Goal: Task Accomplishment & Management: Use online tool/utility

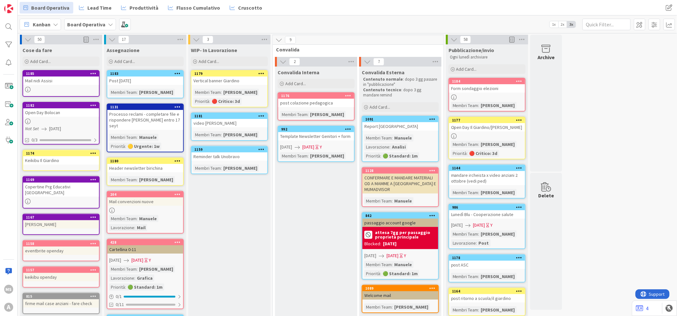
click at [286, 230] on div "Convalida Interna Add Card... 1176 post colazione pedagogica Membri Team : Elis…" at bounding box center [316, 316] width 82 height 498
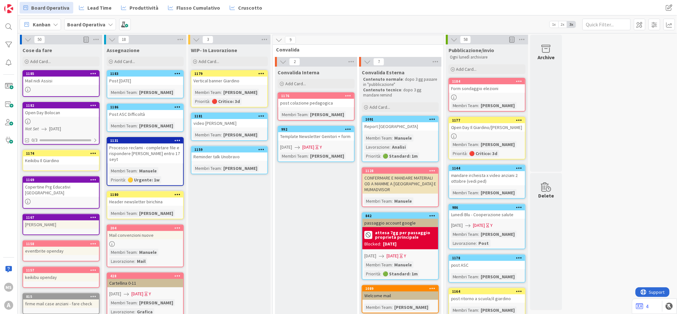
click at [303, 193] on div "Convalida Interna Add Card... 1176 post colazione pedagogica Membri Team : Elis…" at bounding box center [316, 316] width 82 height 498
drag, startPoint x: 10, startPoint y: 175, endPoint x: 13, endPoint y: 177, distance: 4.3
click at [14, 186] on div "MS A" at bounding box center [9, 157] width 18 height 314
click at [85, 105] on div "1182" at bounding box center [62, 105] width 73 height 5
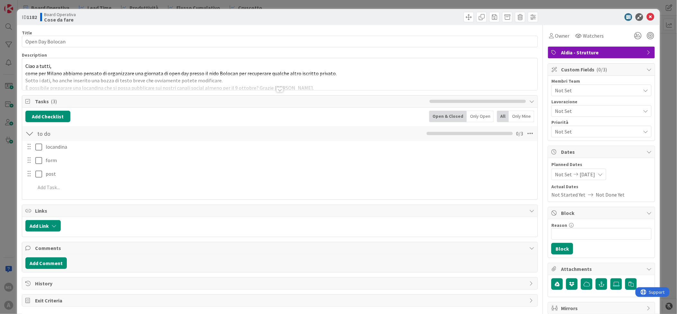
click at [106, 63] on p "Ciao a tutti," at bounding box center [280, 65] width 510 height 7
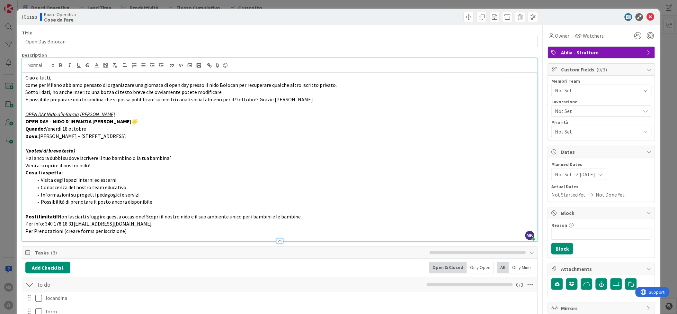
drag, startPoint x: 299, startPoint y: 101, endPoint x: 162, endPoint y: 139, distance: 142.2
click at [175, 132] on div "Ciao a tutti, come per Milano abbiamo pensato di organizzare una giornata di op…" at bounding box center [280, 157] width 516 height 168
click at [137, 150] on p "(Ipotesi di breve testo)" at bounding box center [280, 150] width 510 height 7
click at [648, 16] on icon at bounding box center [651, 17] width 8 height 8
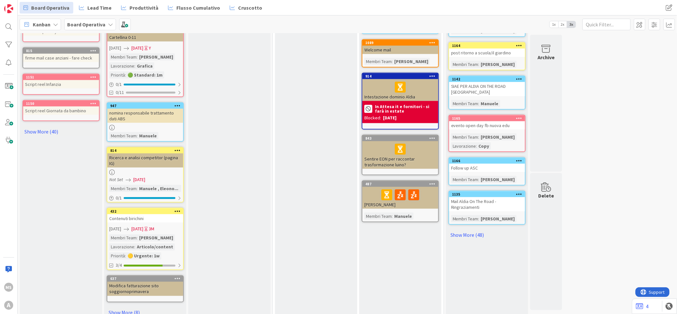
scroll to position [174, 0]
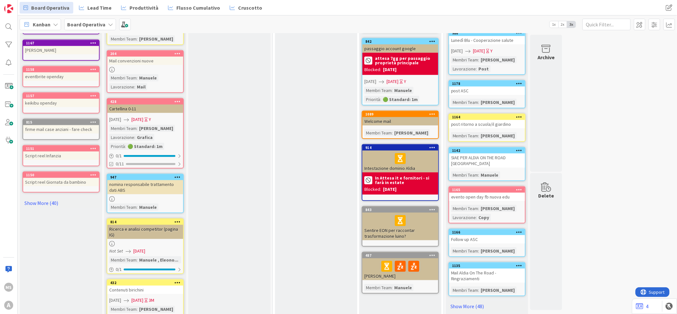
click at [44, 187] on div "Cose da fare Add Card... 1185 Mail nidi Assisi 1182 Open Day Bolocan Not Set 09…" at bounding box center [61, 132] width 82 height 524
click at [37, 198] on link "Show More (40)" at bounding box center [61, 203] width 77 height 10
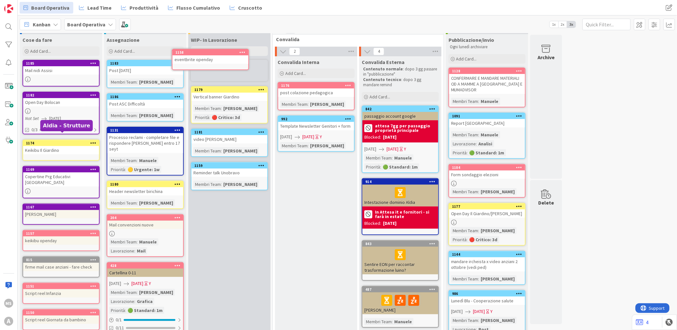
scroll to position [0, 0]
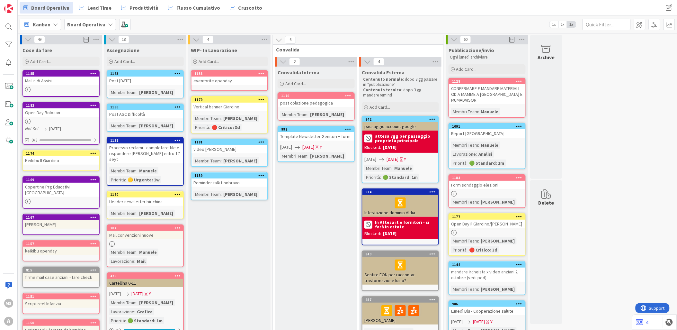
click at [231, 78] on div "eventbrite openday" at bounding box center [230, 81] width 76 height 8
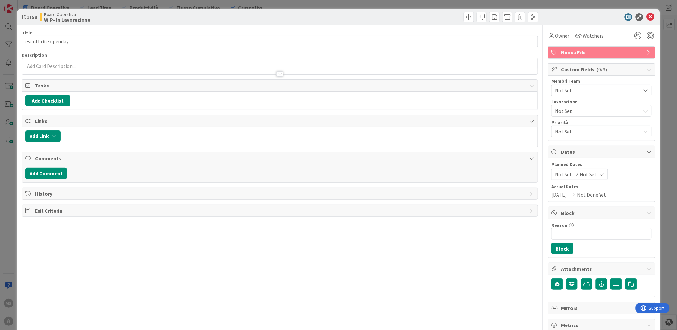
click at [565, 94] on span "Not Set" at bounding box center [598, 90] width 86 height 8
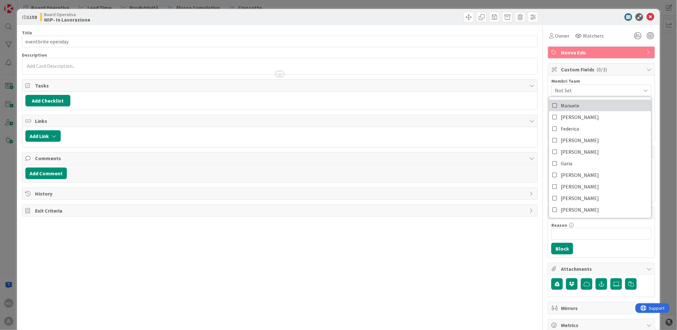
click at [561, 105] on span "Manuele" at bounding box center [570, 106] width 19 height 10
click at [605, 248] on div "Reason 0 / 256 Block" at bounding box center [602, 238] width 107 height 39
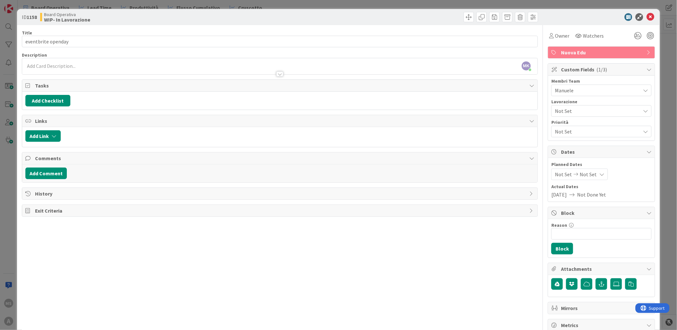
click at [649, 15] on icon at bounding box center [651, 17] width 8 height 8
